Goal: Information Seeking & Learning: Find specific fact

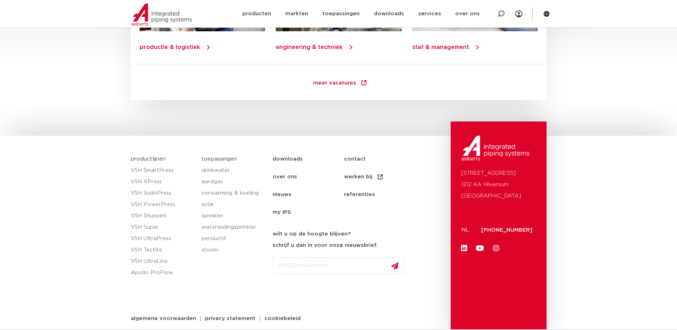
scroll to position [1018, 0]
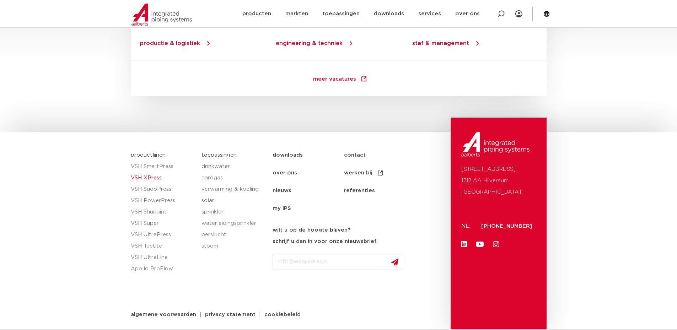
click at [143, 179] on link "VSH XPress" at bounding box center [163, 177] width 64 height 11
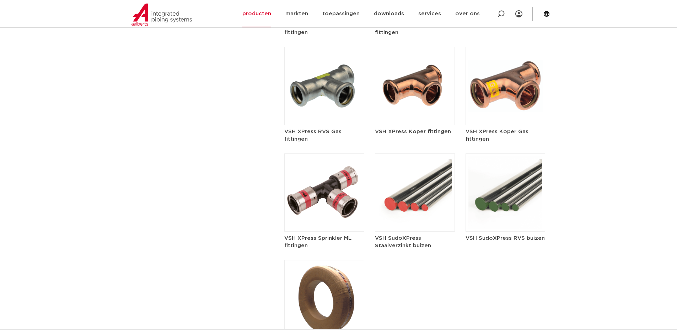
scroll to position [959, 0]
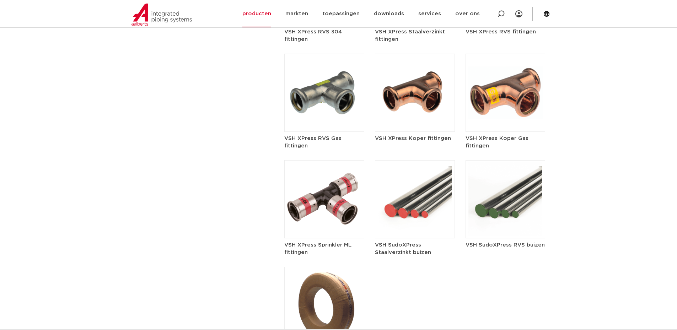
click at [412, 109] on img at bounding box center [415, 93] width 80 height 78
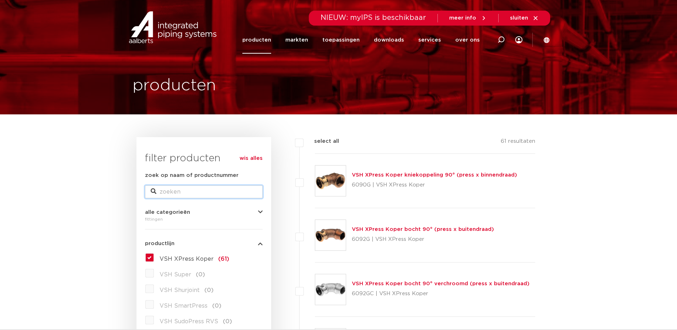
click at [173, 195] on input "zoek op naam of productnummer" at bounding box center [204, 191] width 118 height 13
type input "5/4"
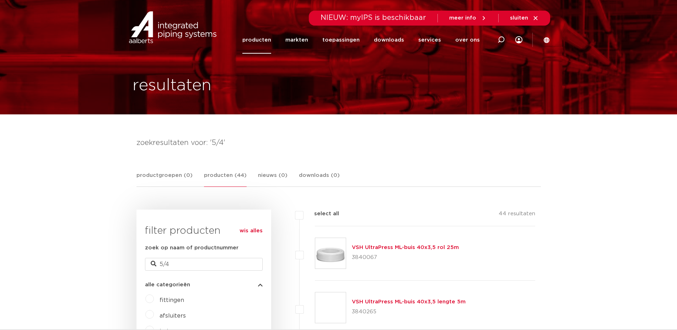
drag, startPoint x: 263, startPoint y: 222, endPoint x: 267, endPoint y: 122, distance: 100.3
drag, startPoint x: 178, startPoint y: 265, endPoint x: 125, endPoint y: 259, distance: 52.9
type input "35"
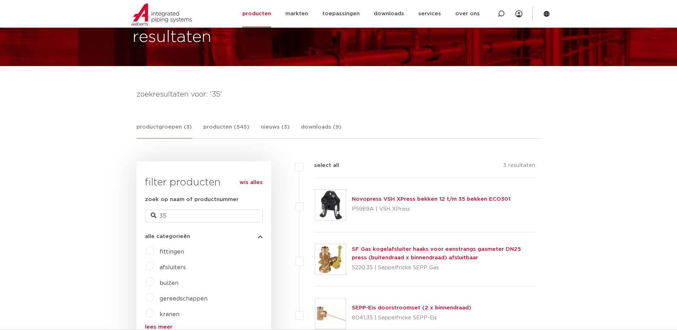
scroll to position [36, 0]
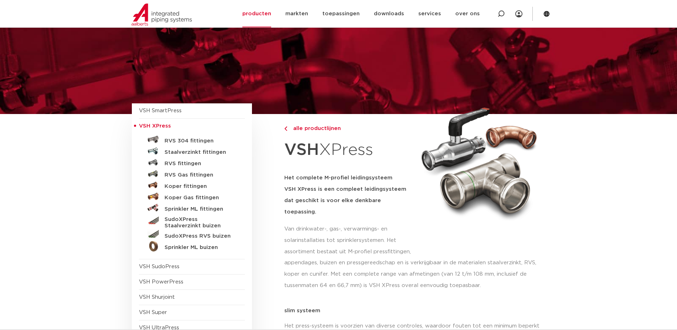
scroll to position [853, 0]
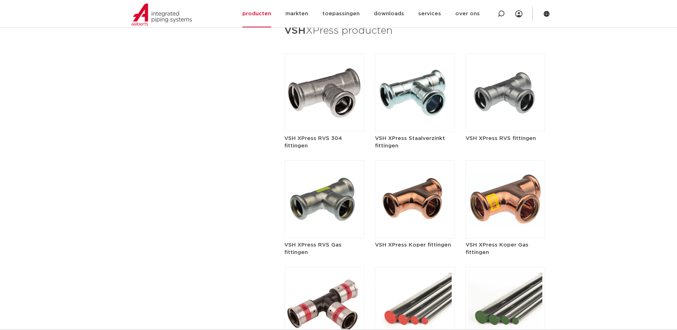
click at [431, 188] on img at bounding box center [415, 199] width 80 height 78
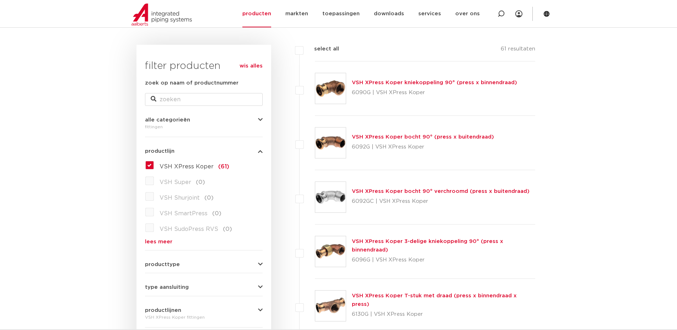
scroll to position [178, 0]
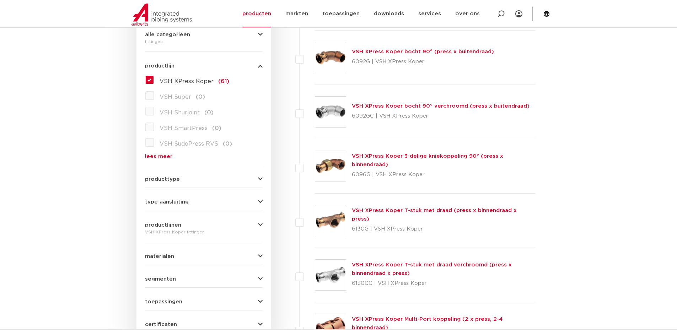
click at [161, 181] on span "producttype" at bounding box center [162, 179] width 35 height 5
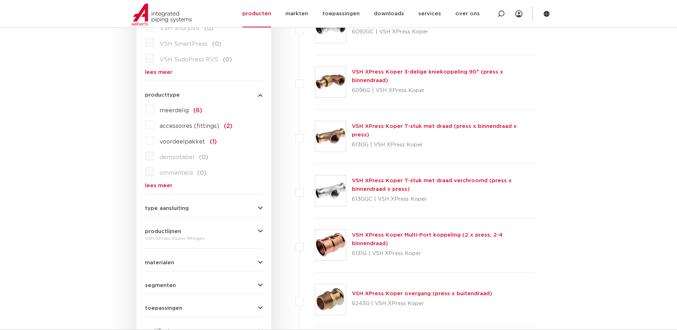
scroll to position [284, 0]
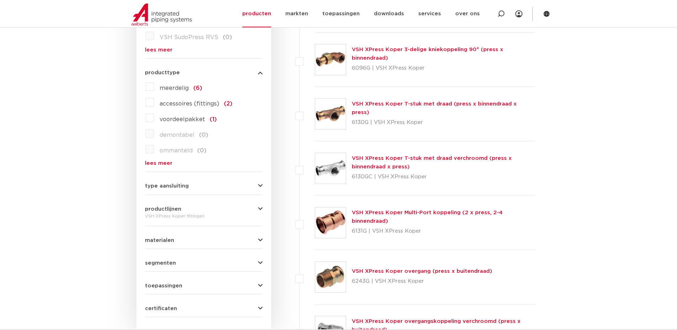
click at [151, 190] on form "zoek op naam of productnummer alle categorieën fittingen fittingen afsluiters b…" at bounding box center [204, 102] width 118 height 430
click at [156, 186] on span "type aansluiting" at bounding box center [167, 185] width 44 height 5
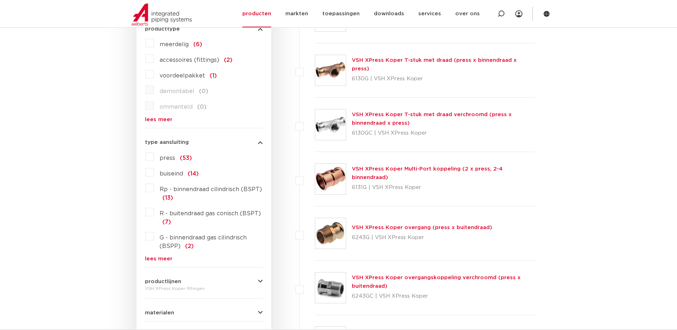
scroll to position [355, 0]
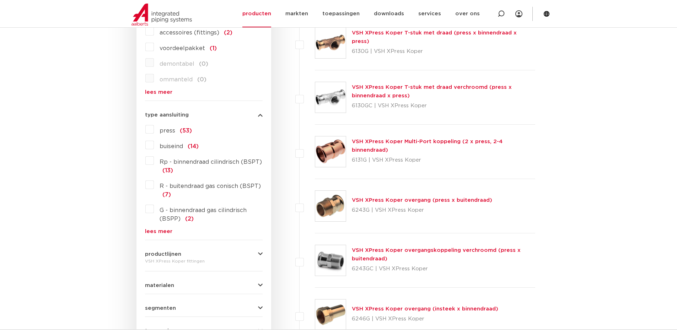
click at [367, 201] on link "VSH XPress Koper overgang (press x buitendraad)" at bounding box center [422, 200] width 140 height 5
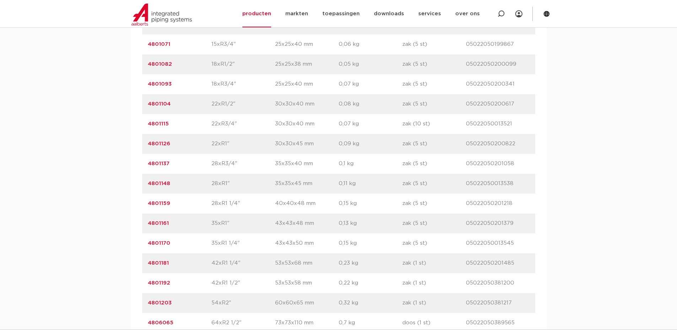
scroll to position [604, 0]
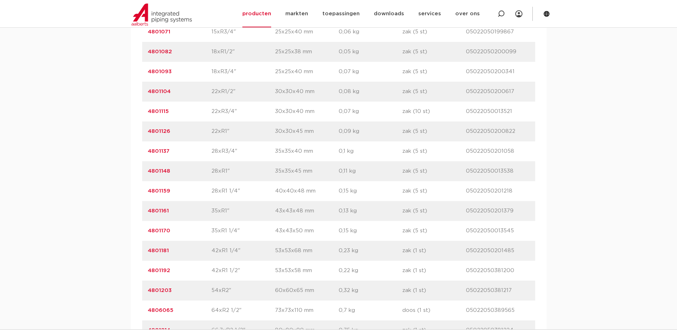
click at [144, 232] on div "artikelnummer 4801170 afmeting 35xR1 1/4" [GEOGRAPHIC_DATA] 43x43x50 mm gewicht…" at bounding box center [338, 231] width 393 height 20
copy link "4801170"
